Goal: Transaction & Acquisition: Download file/media

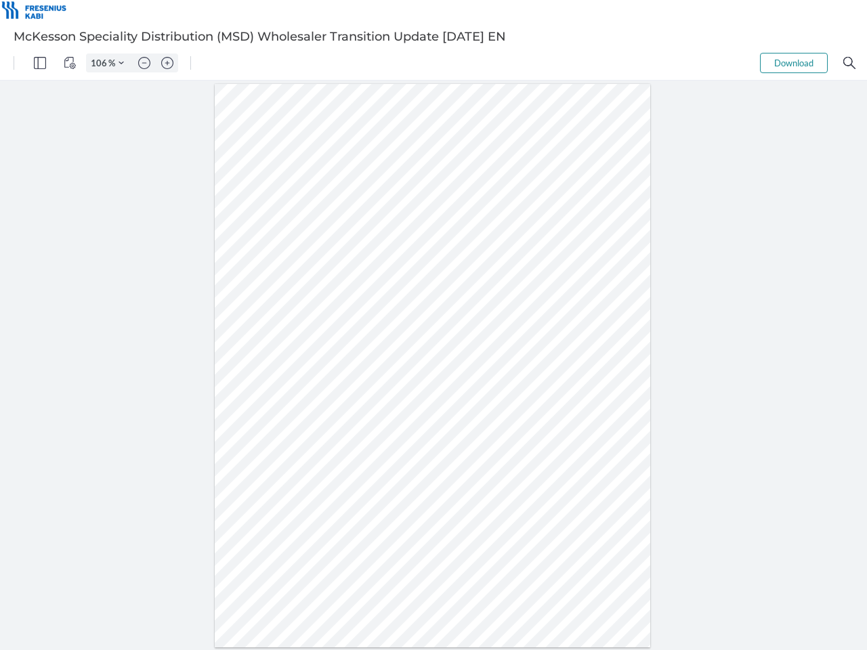
click at [40, 63] on img "Panel" at bounding box center [40, 63] width 12 height 12
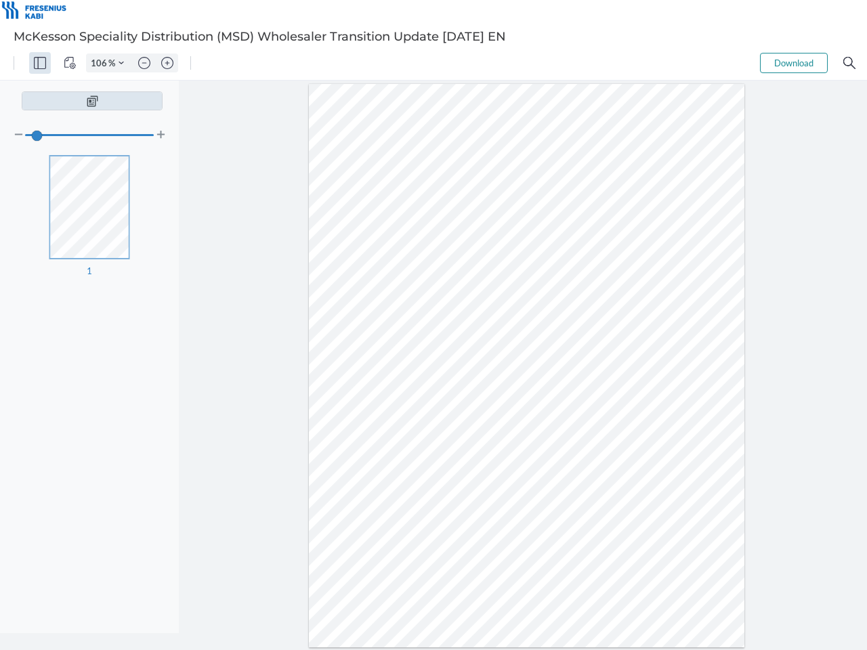
click at [70, 63] on img "View Controls" at bounding box center [70, 63] width 12 height 12
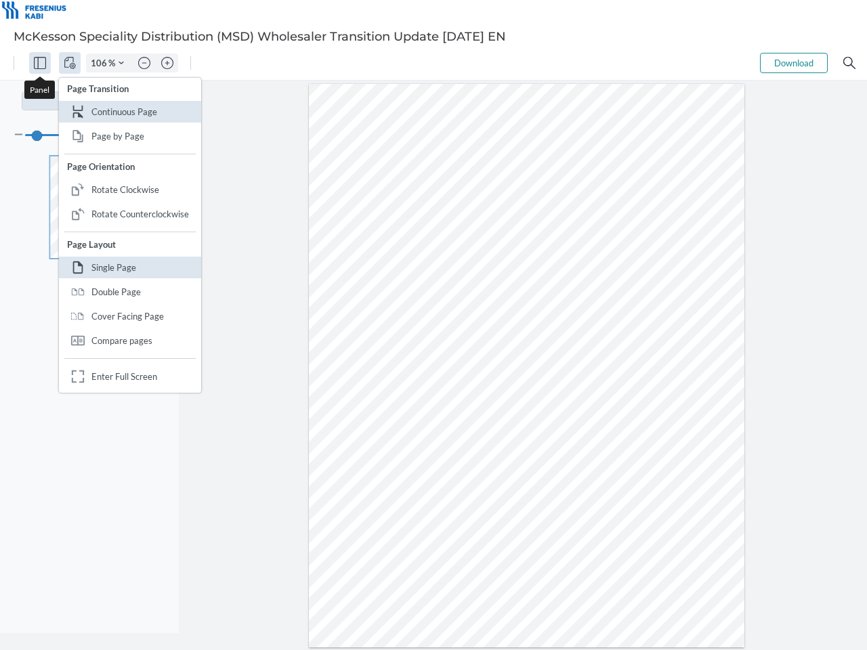
click at [101, 63] on input "106" at bounding box center [98, 63] width 22 height 12
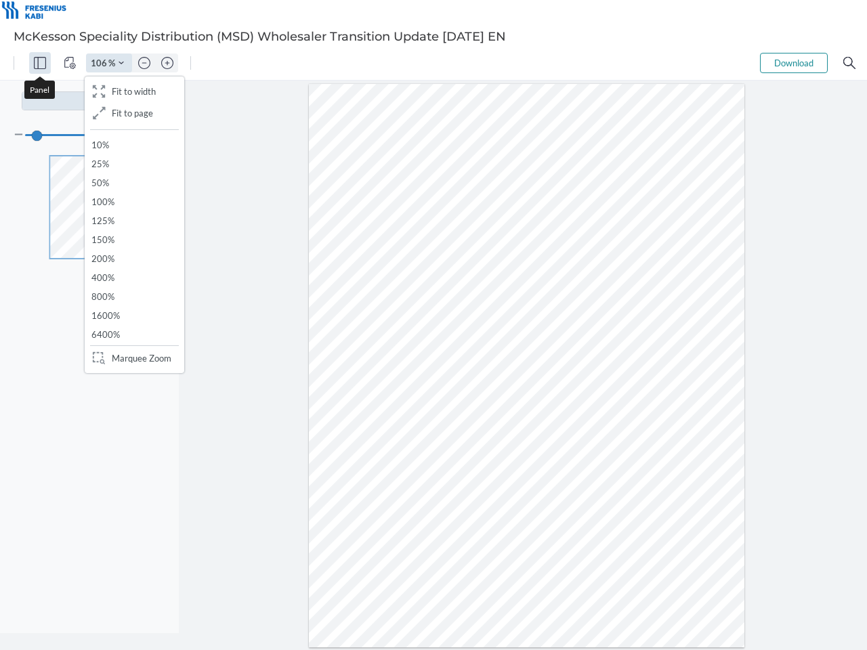
click at [121, 63] on img "Zoom Controls" at bounding box center [121, 62] width 5 height 5
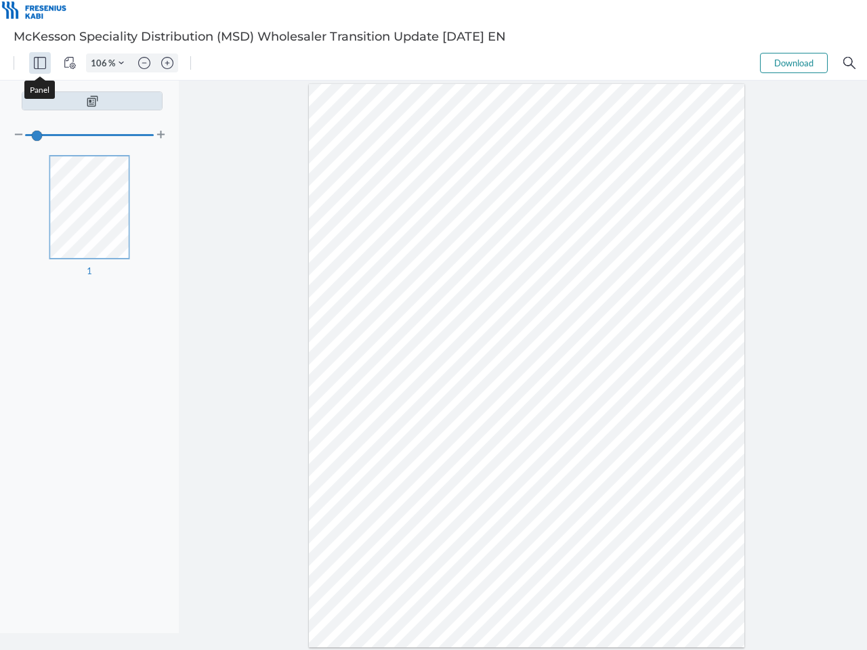
click at [144, 63] on img "Zoom out" at bounding box center [144, 63] width 12 height 12
click at [167, 63] on img "Zoom in" at bounding box center [167, 63] width 12 height 12
type input "106"
click at [794, 63] on button "Download" at bounding box center [794, 63] width 68 height 20
click at [850, 63] on img "Search" at bounding box center [849, 63] width 12 height 12
